Goal: Go to known website: Access a specific website the user already knows

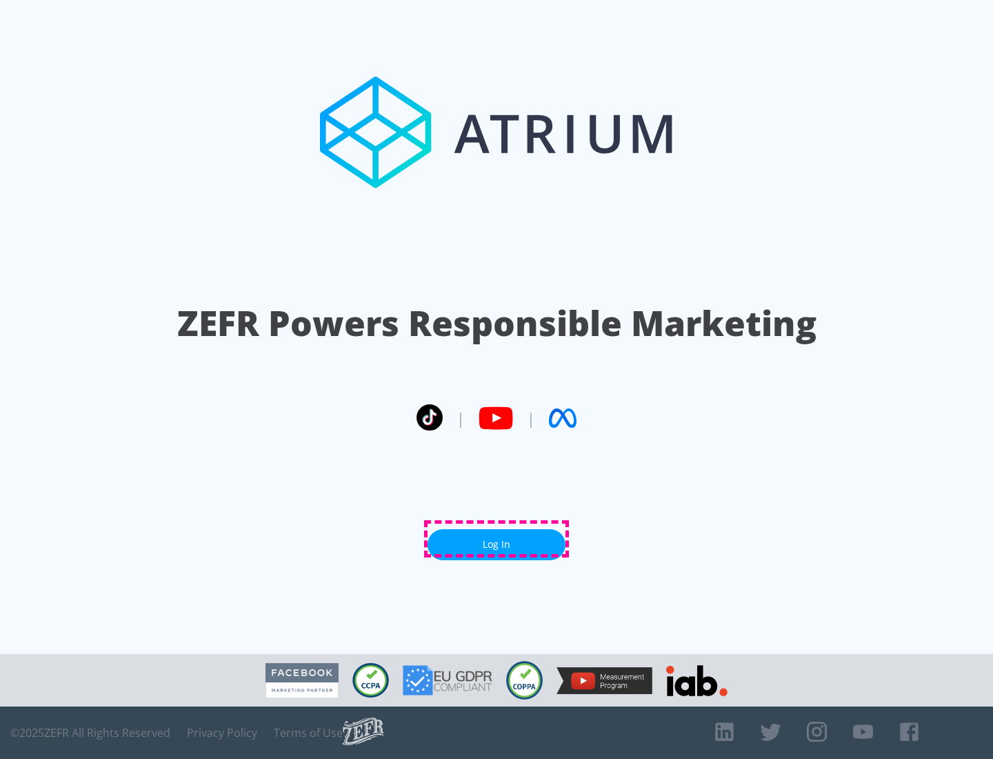
click at [497, 539] on link "Log In" at bounding box center [497, 544] width 138 height 31
